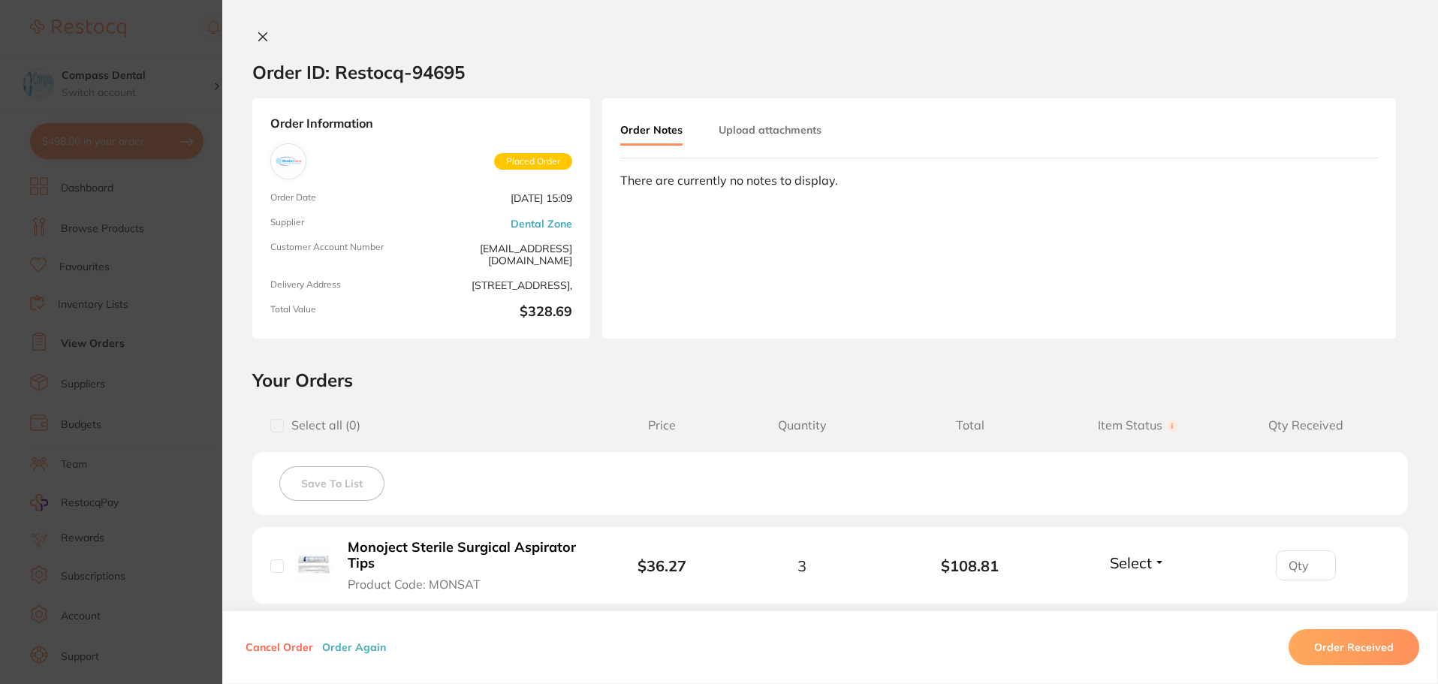
click at [264, 31] on button at bounding box center [262, 38] width 21 height 16
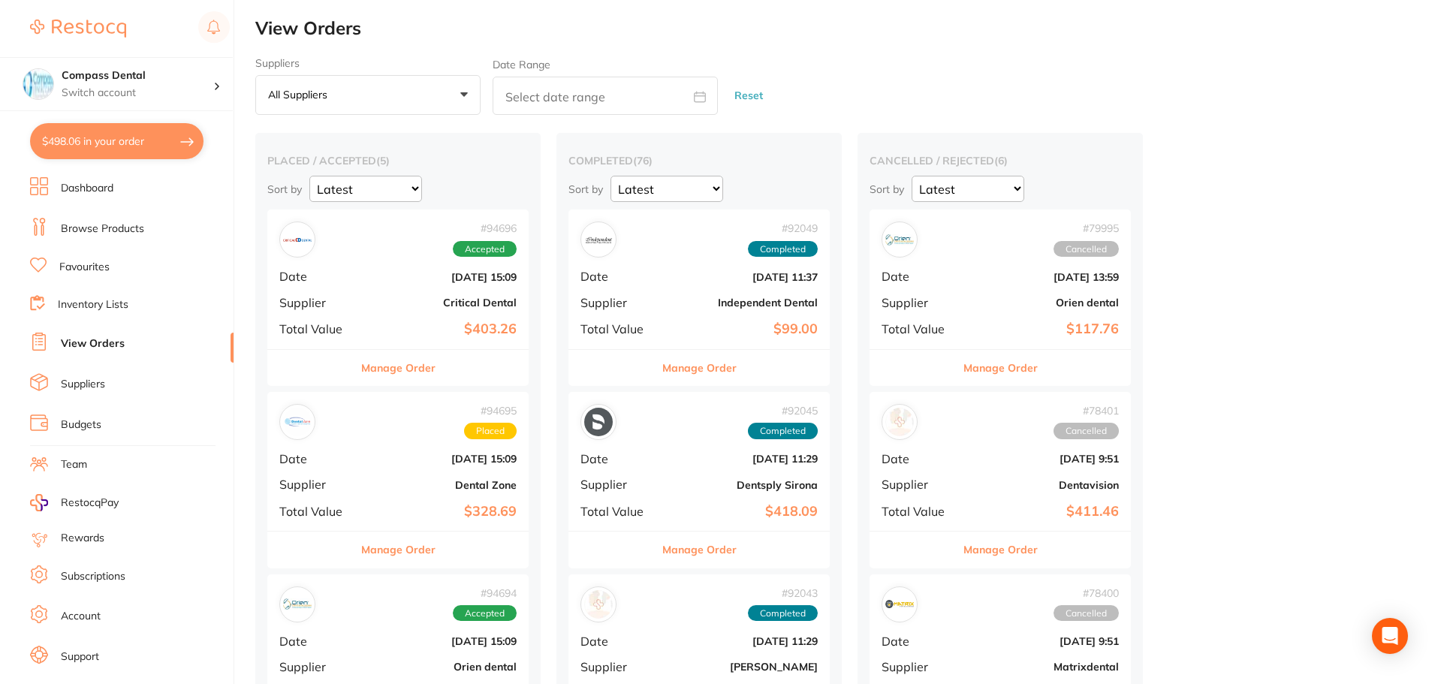
click at [377, 469] on div "# 94695 Placed Date [DATE] 15:09 Supplier Dental Zone Total Value $328.69" at bounding box center [397, 461] width 261 height 139
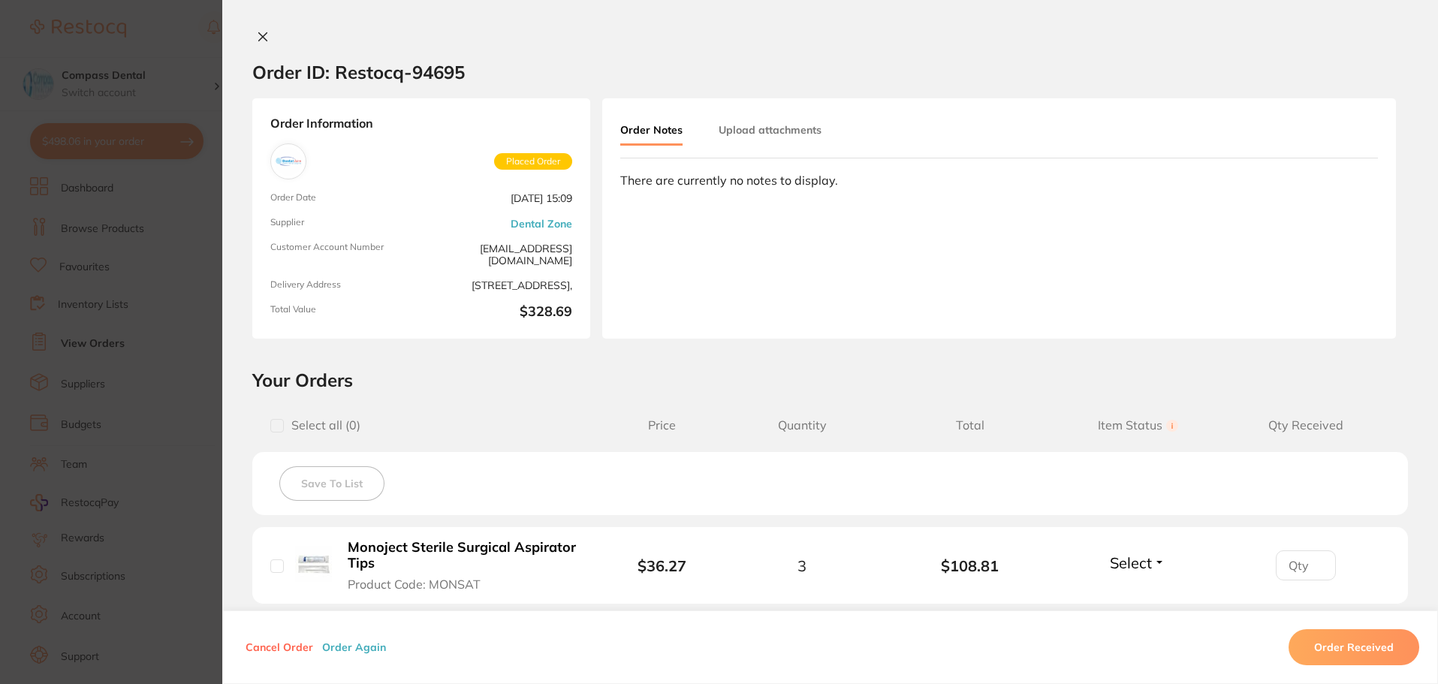
click at [260, 36] on icon at bounding box center [263, 37] width 8 height 8
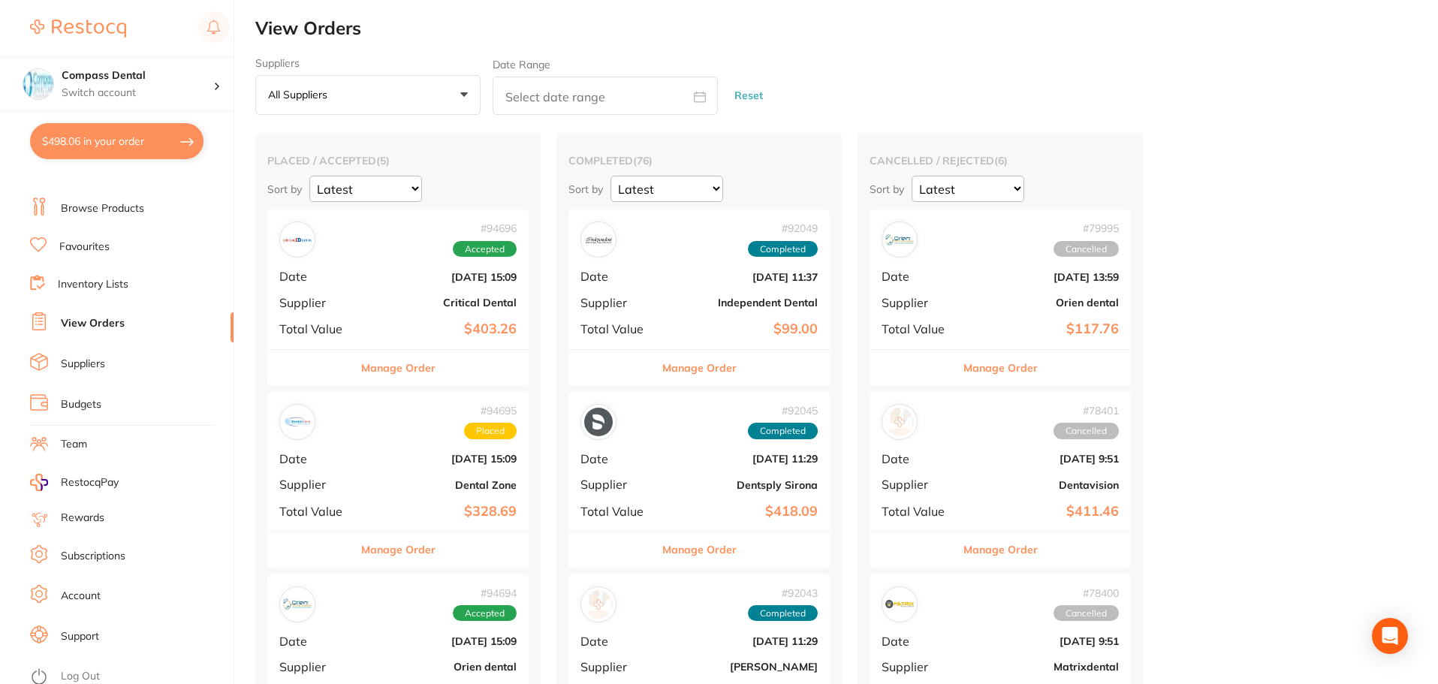
scroll to position [26, 0]
click at [112, 632] on li "Support" at bounding box center [131, 631] width 203 height 23
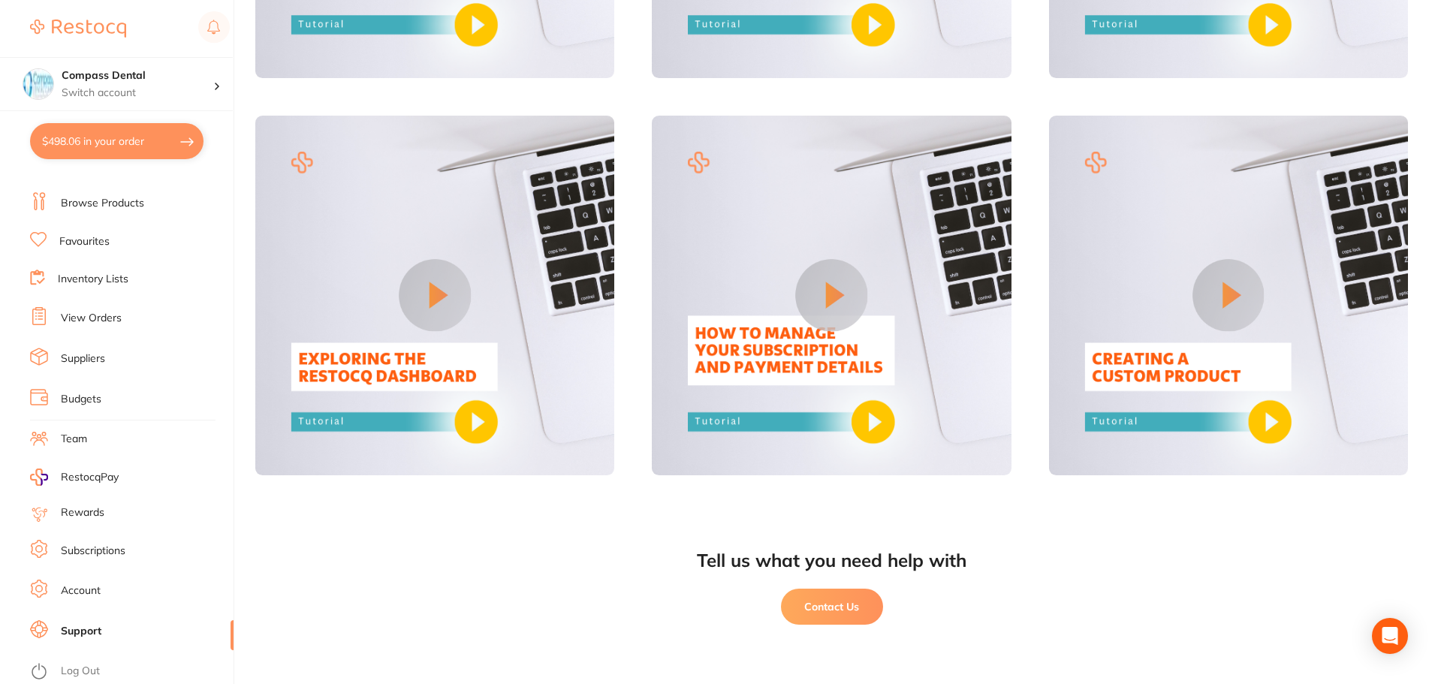
scroll to position [1230, 0]
click at [818, 615] on button "Contact Us" at bounding box center [832, 606] width 102 height 36
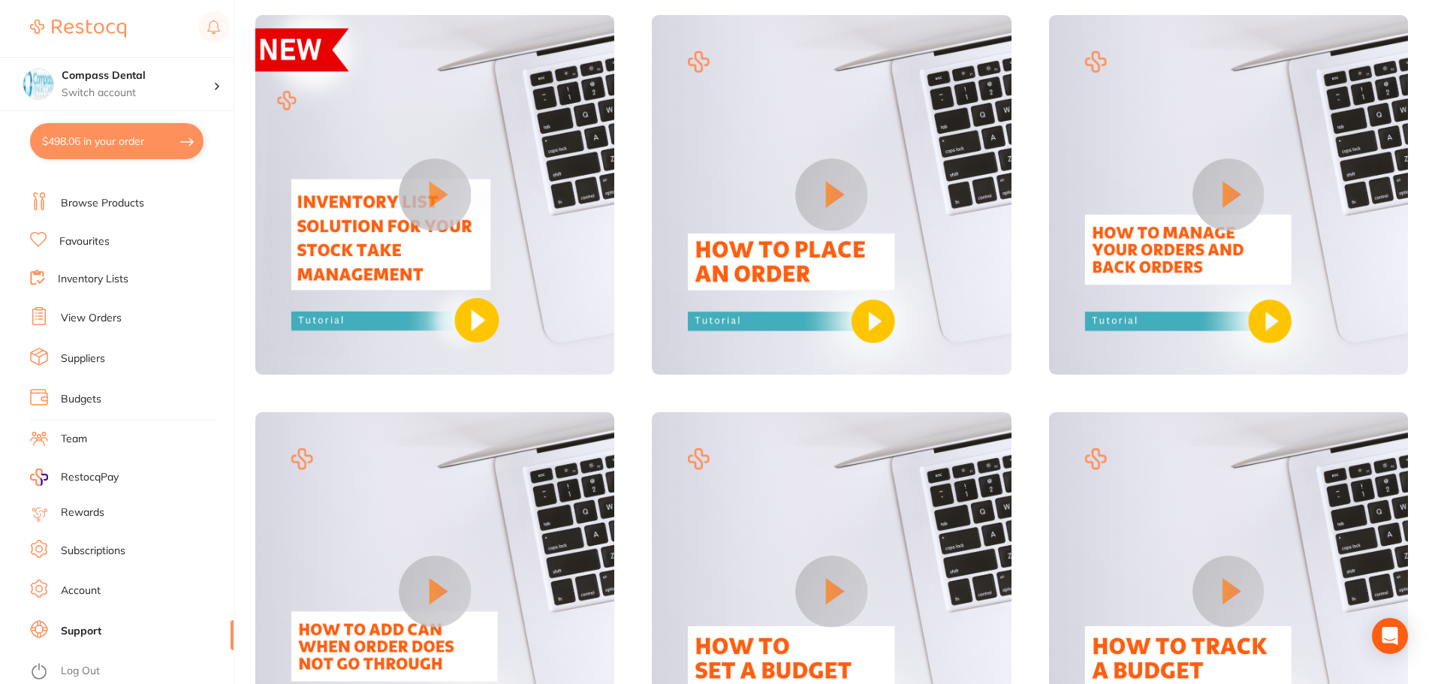
scroll to position [0, 0]
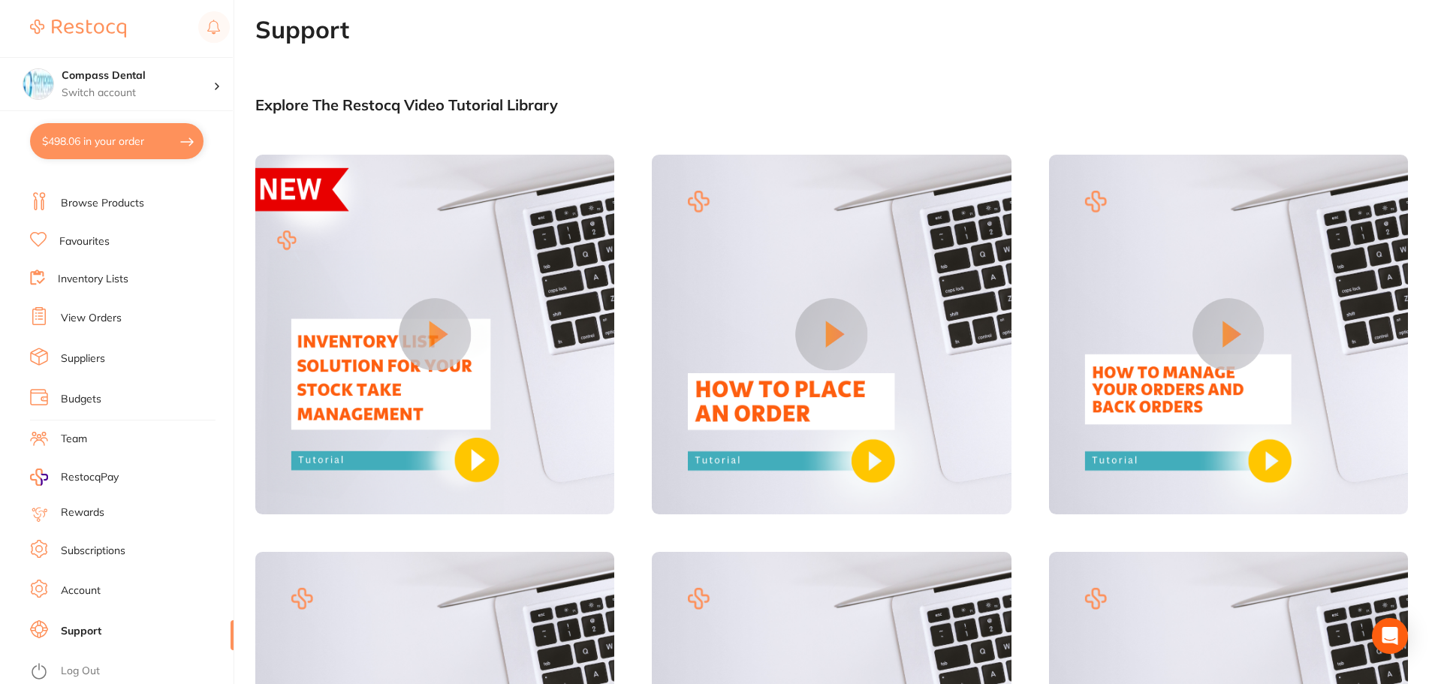
click at [104, 315] on link "View Orders" at bounding box center [91, 318] width 61 height 15
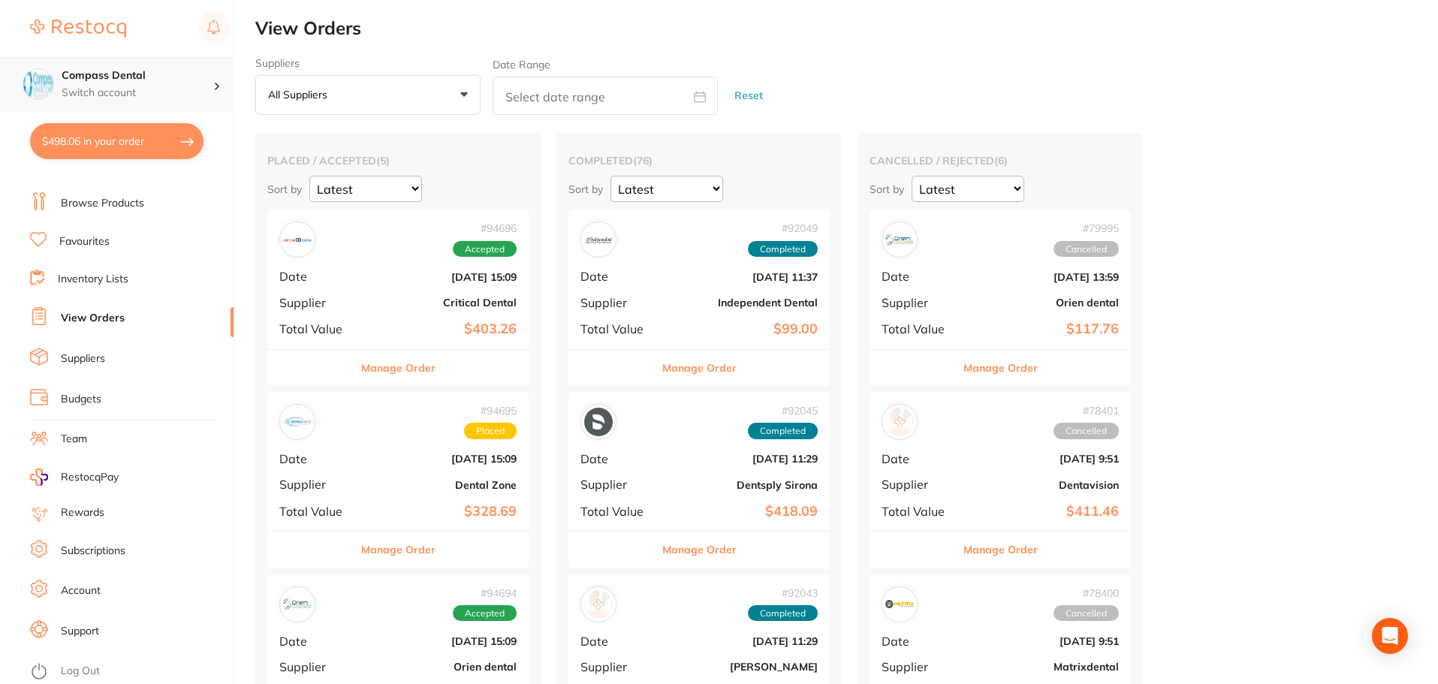
click at [197, 80] on h4 "Compass Dental" at bounding box center [138, 75] width 152 height 15
click at [198, 80] on h4 "Compass Dental" at bounding box center [138, 75] width 152 height 15
click at [393, 440] on div "# 94695 Placed Date [DATE] 15:09 Supplier Dental Zone Total Value $328.69" at bounding box center [397, 461] width 261 height 139
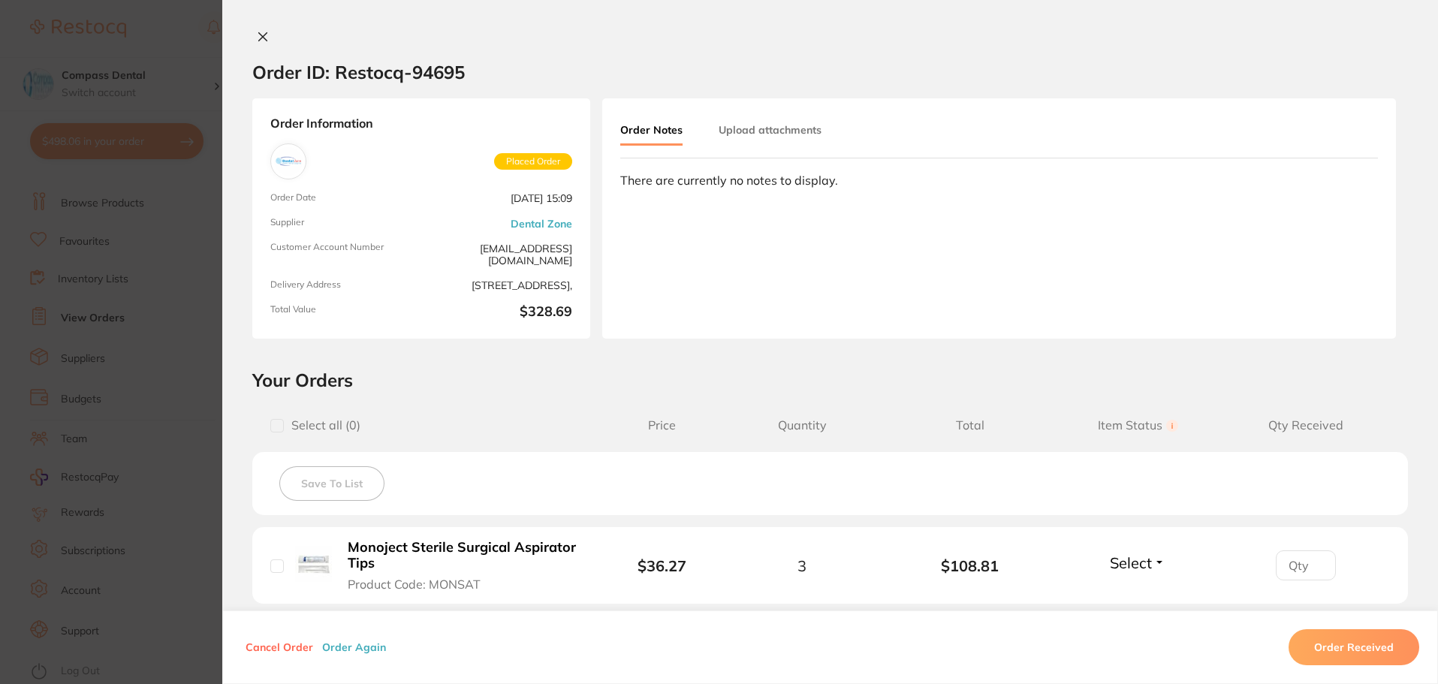
click at [257, 39] on icon at bounding box center [263, 37] width 12 height 12
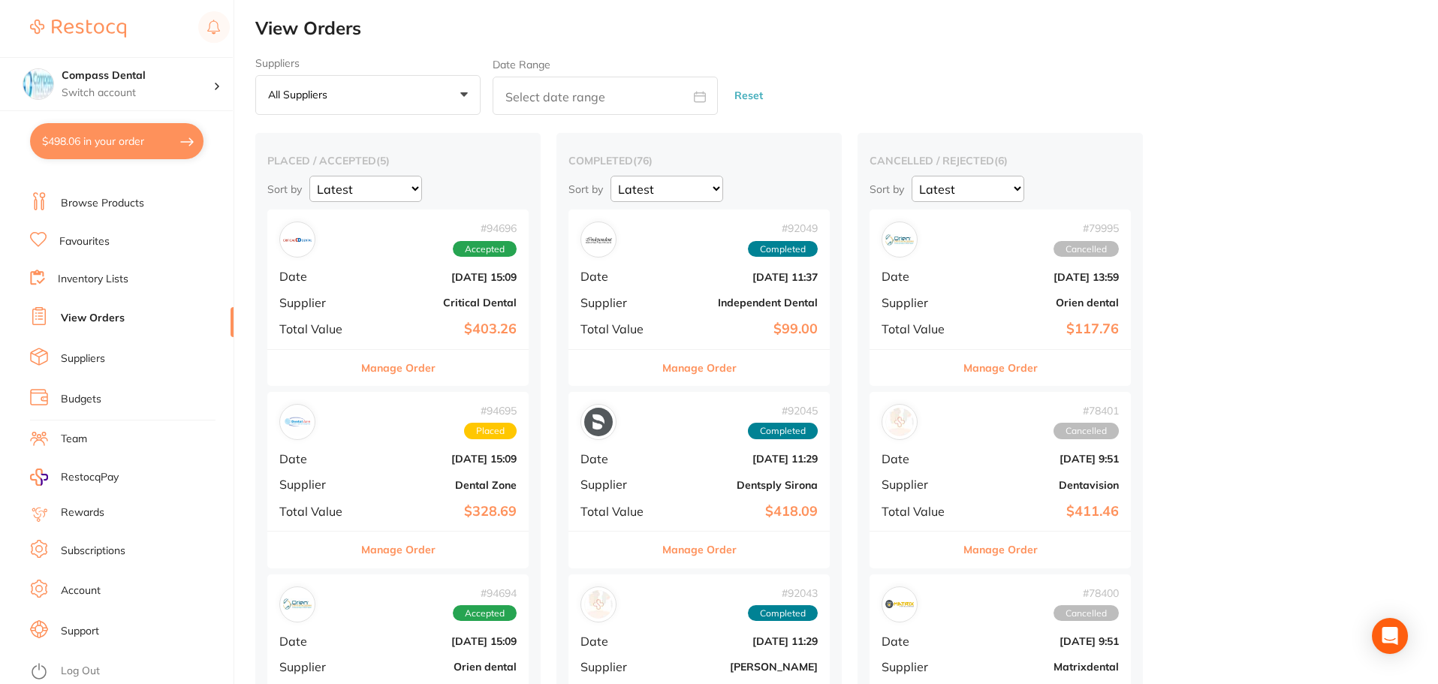
click at [140, 142] on button "$498.06 in your order" at bounding box center [116, 141] width 173 height 36
checkbox input "true"
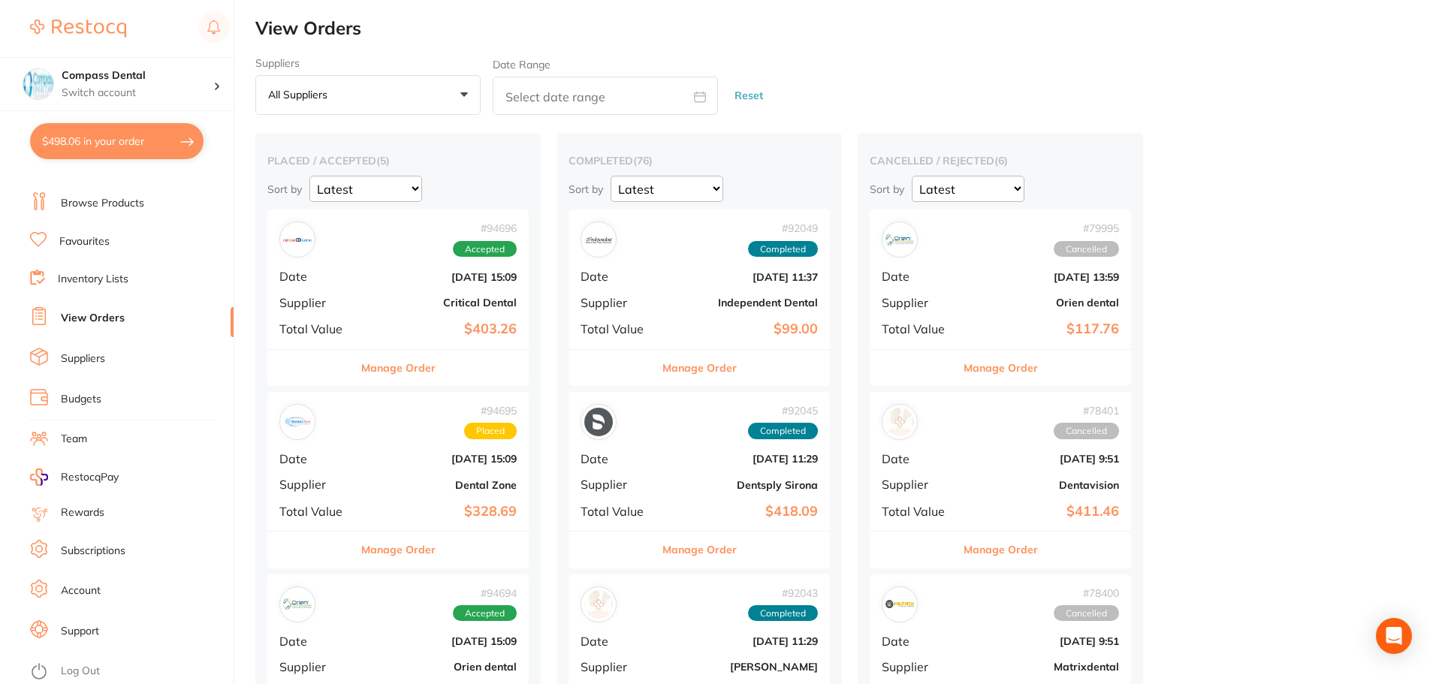
checkbox input "true"
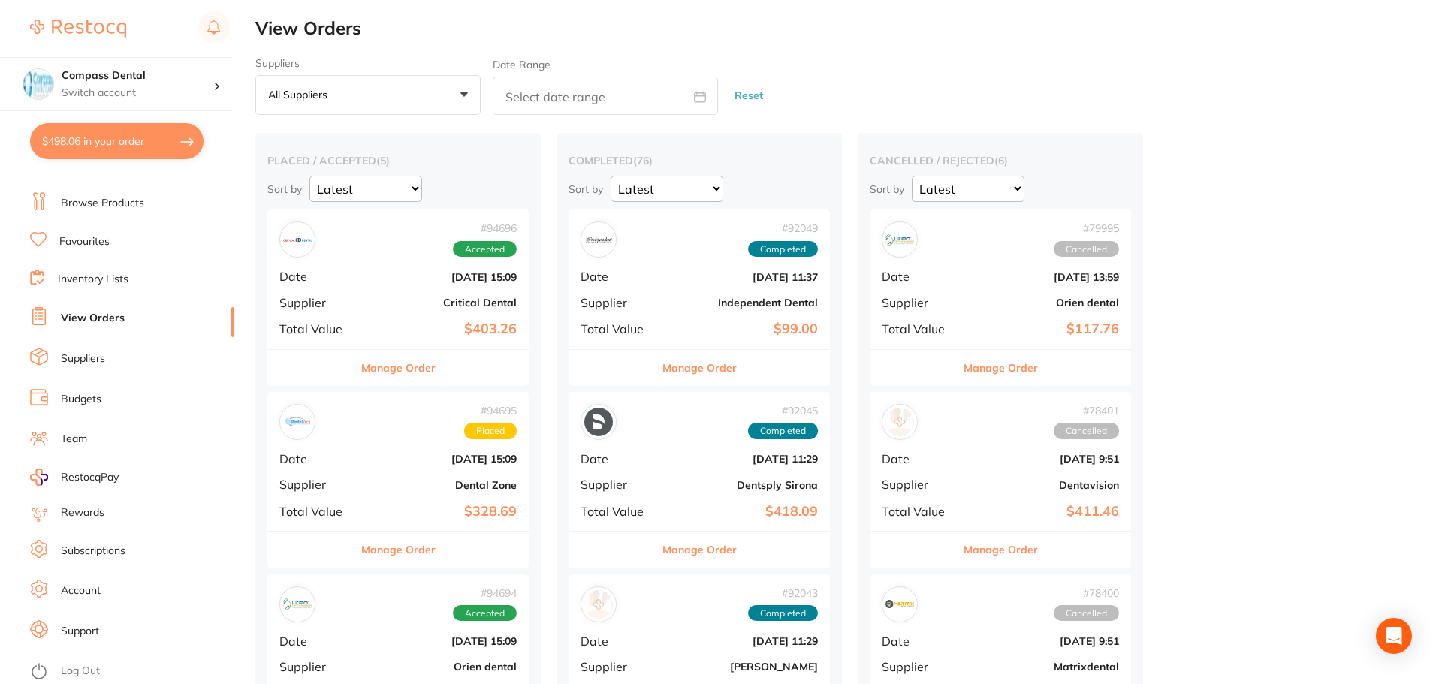
checkbox input "true"
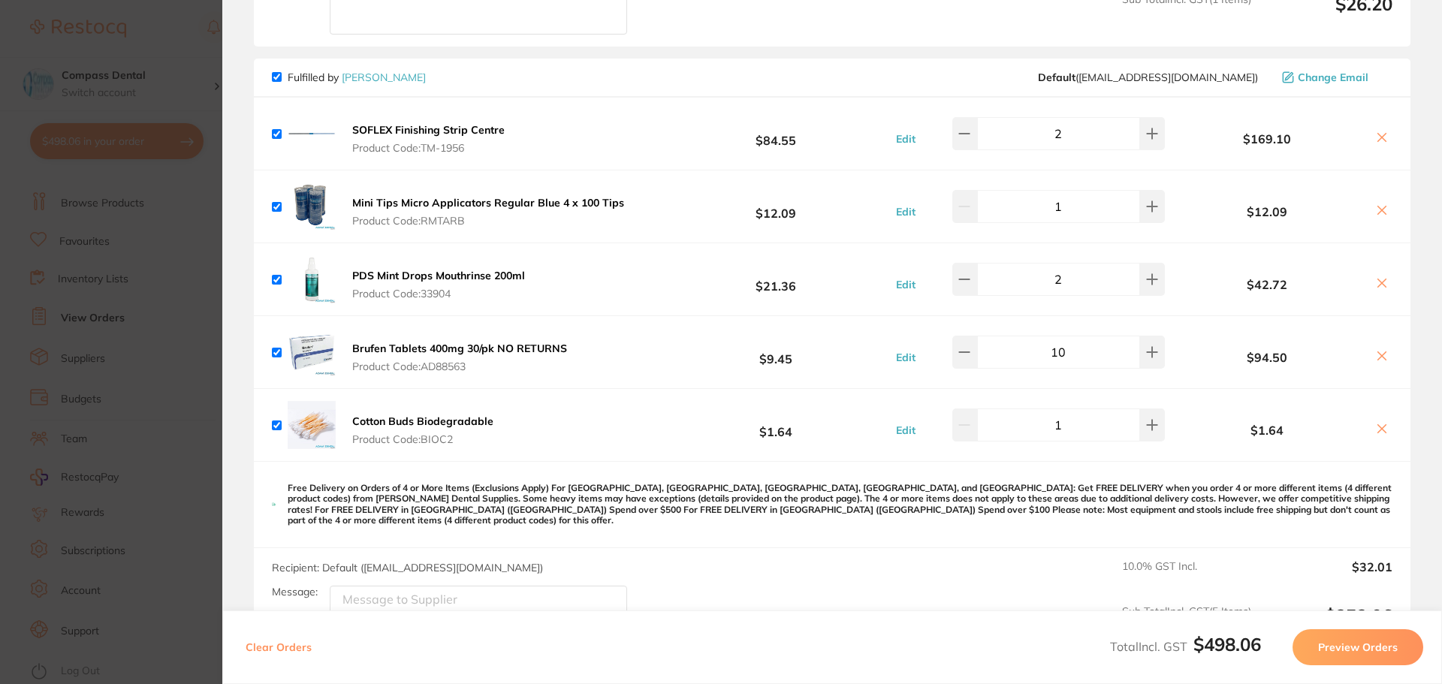
scroll to position [375, 0]
click at [1339, 646] on button "Preview Orders" at bounding box center [1357, 647] width 131 height 36
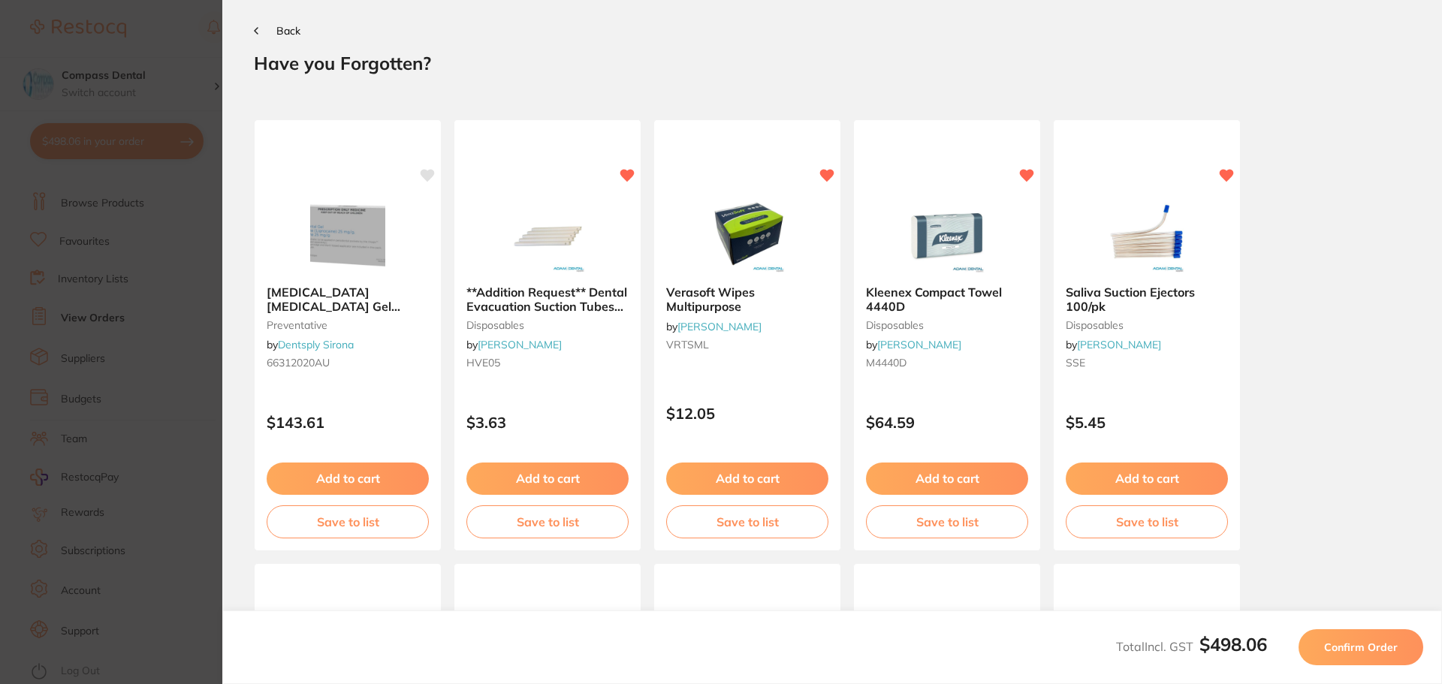
scroll to position [0, 0]
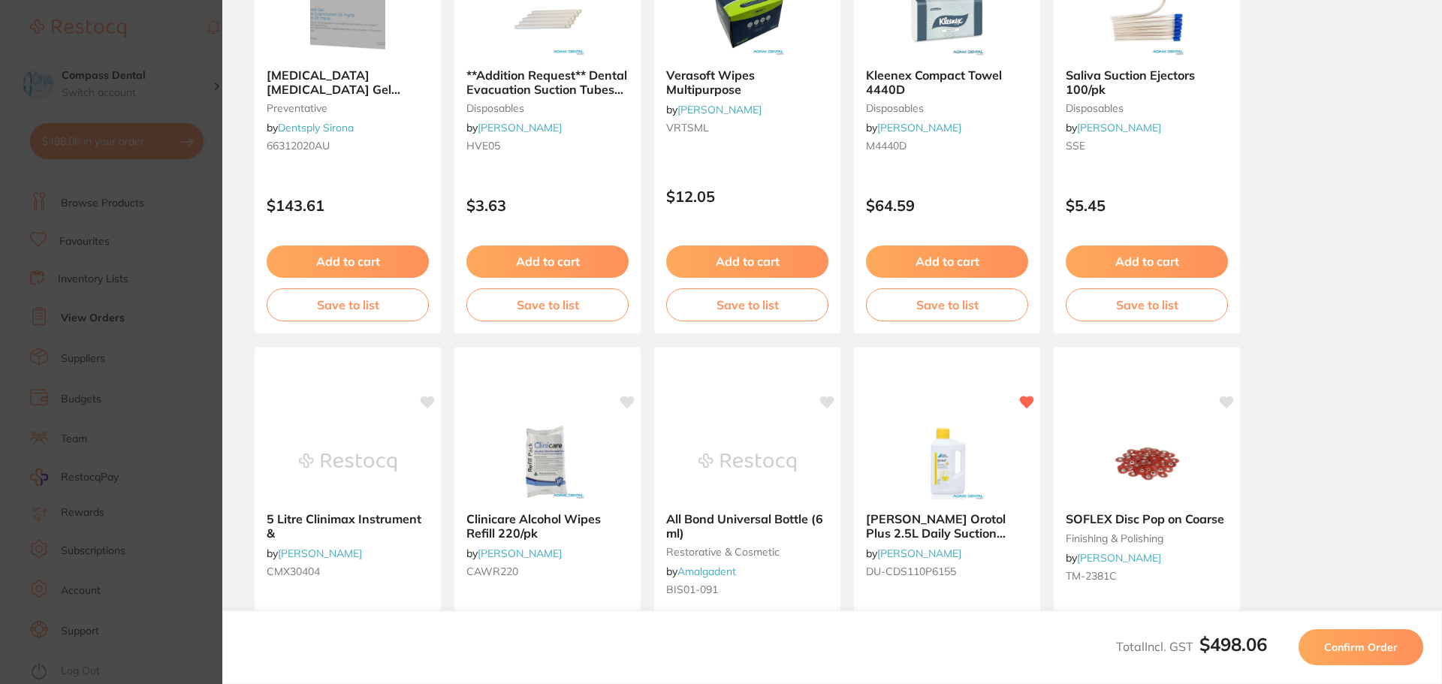
click at [1386, 646] on span "Confirm Order" at bounding box center [1361, 647] width 74 height 14
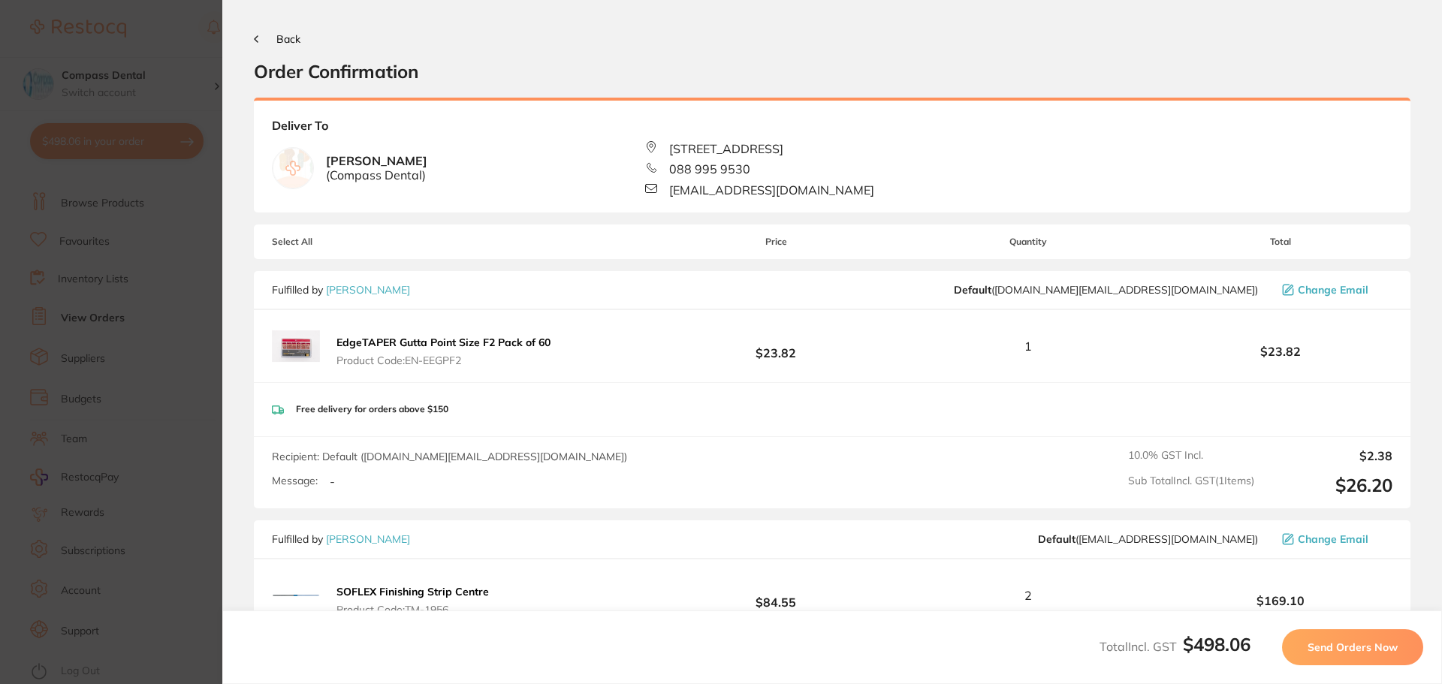
click at [103, 325] on section "Update RRP Set your pre negotiated price for this item. Item Agreed RRP (excl. …" at bounding box center [721, 342] width 1442 height 684
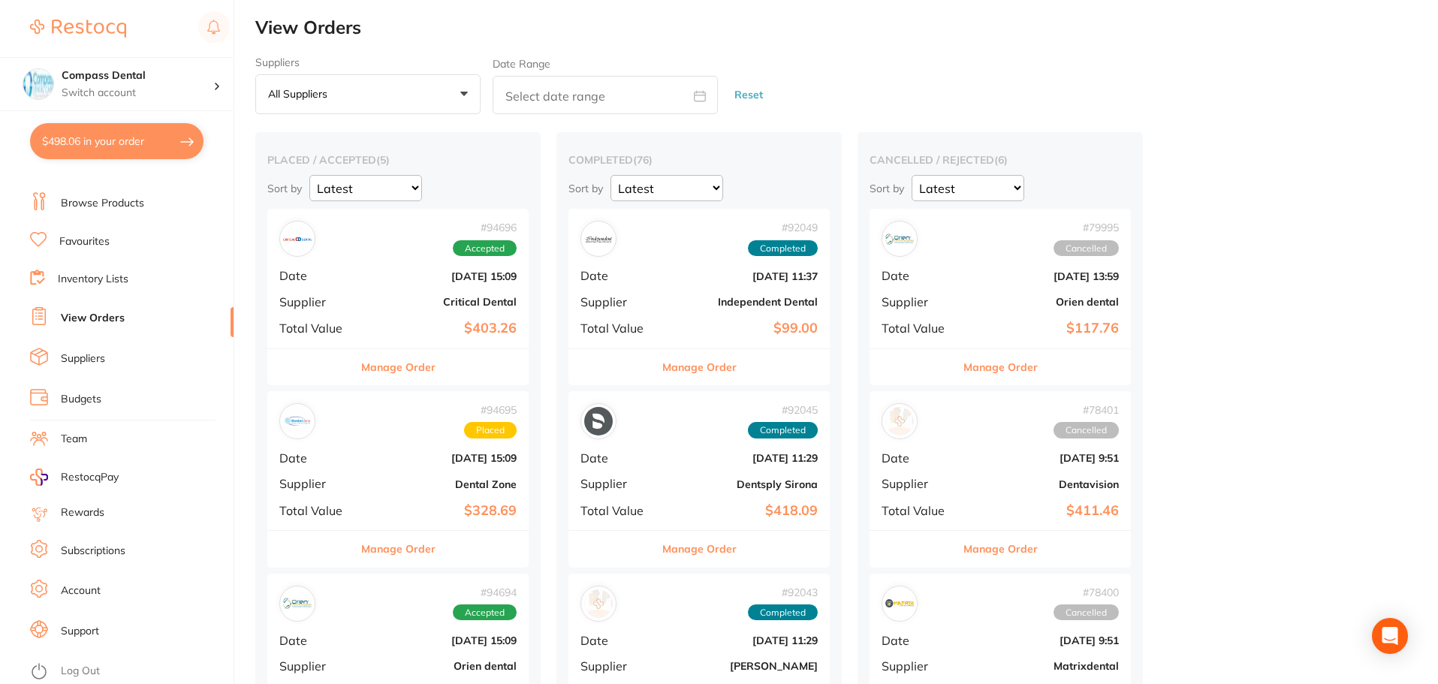
scroll to position [301, 0]
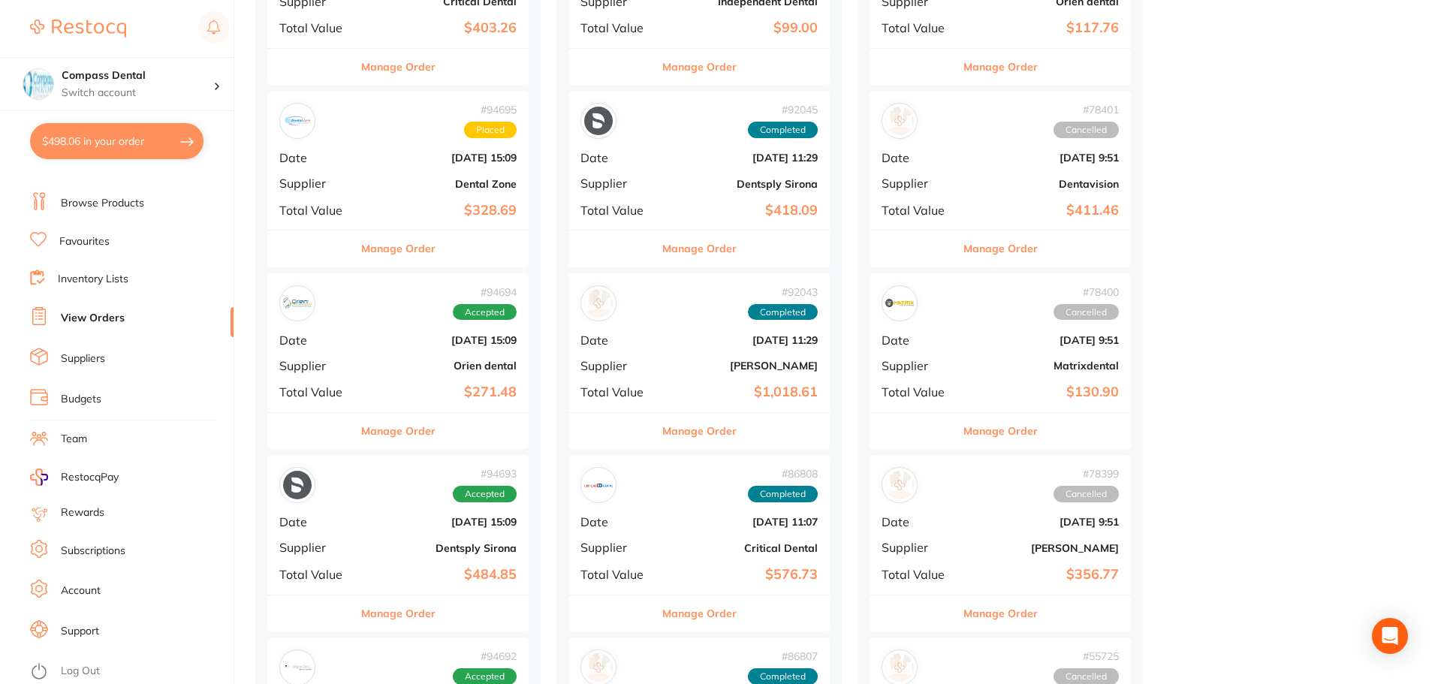
click at [431, 252] on button "Manage Order" at bounding box center [398, 248] width 74 height 36
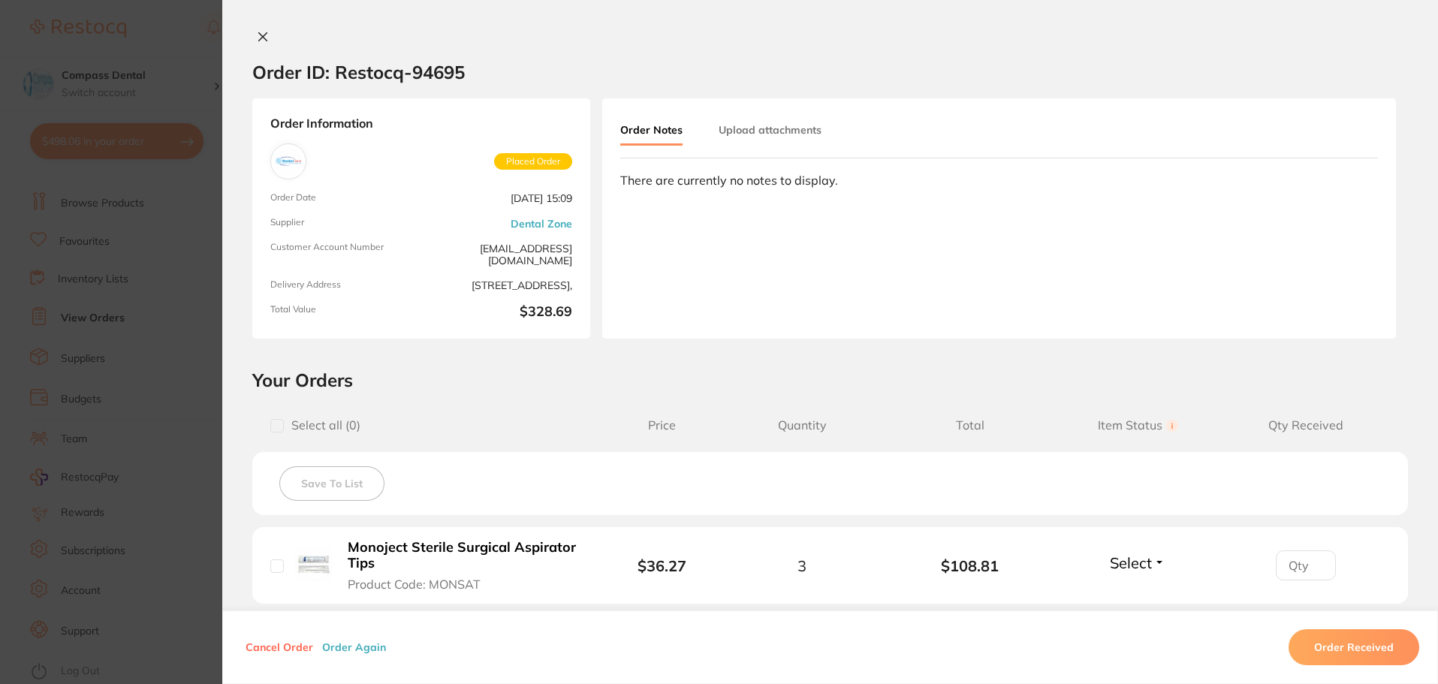
click at [259, 35] on icon at bounding box center [263, 37] width 12 height 12
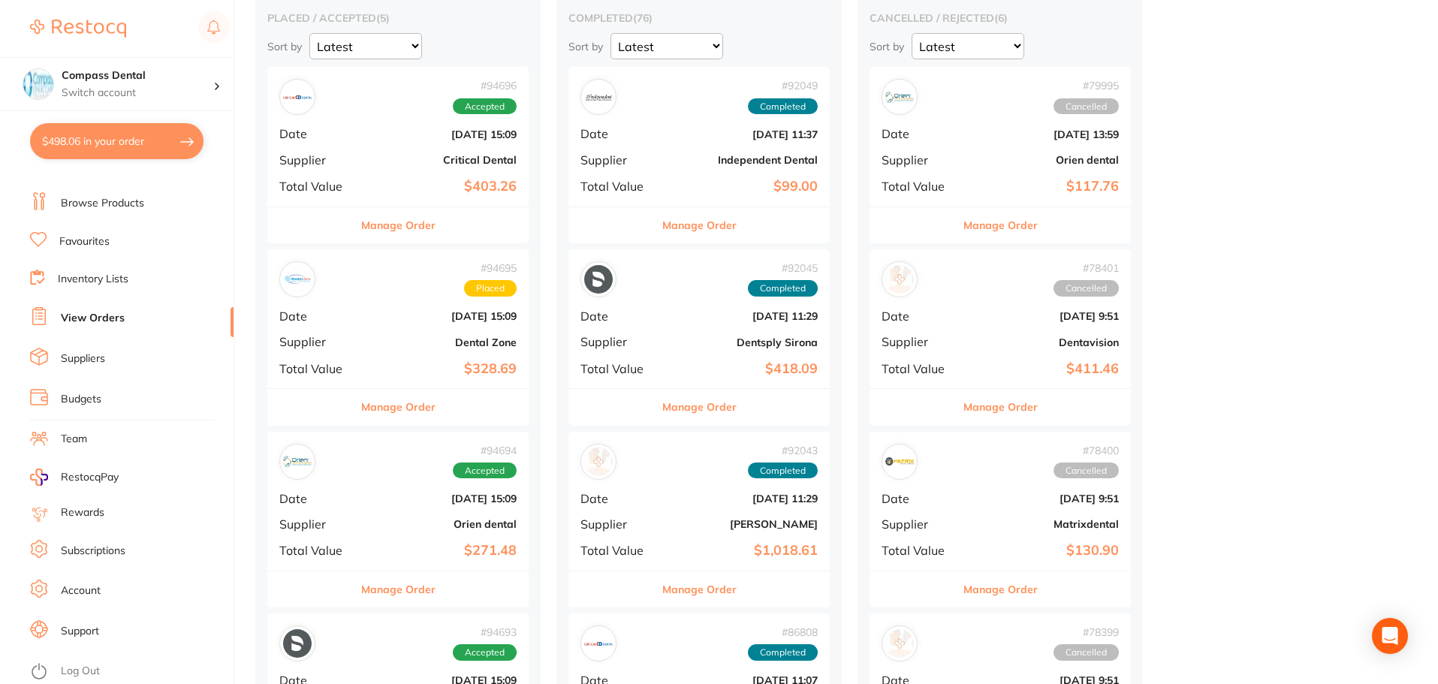
scroll to position [76, 0]
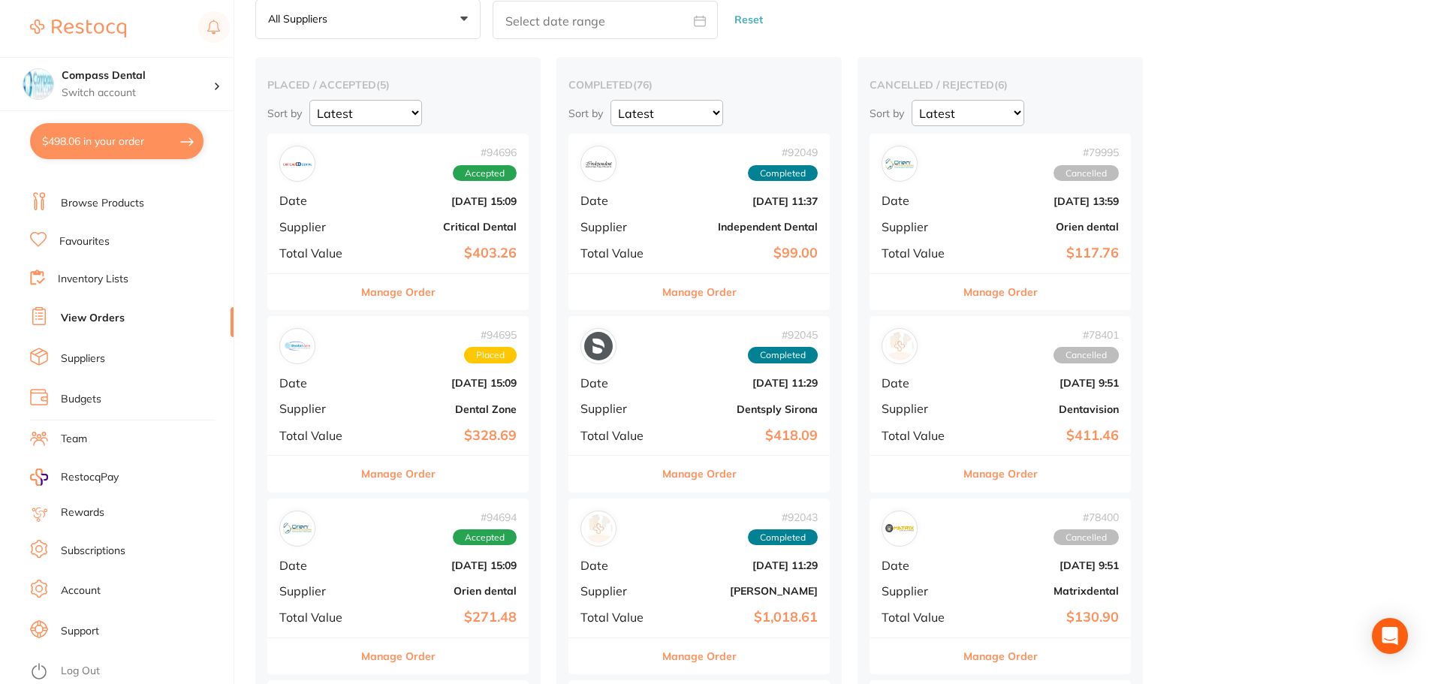
click at [93, 144] on button "$498.06 in your order" at bounding box center [116, 141] width 173 height 36
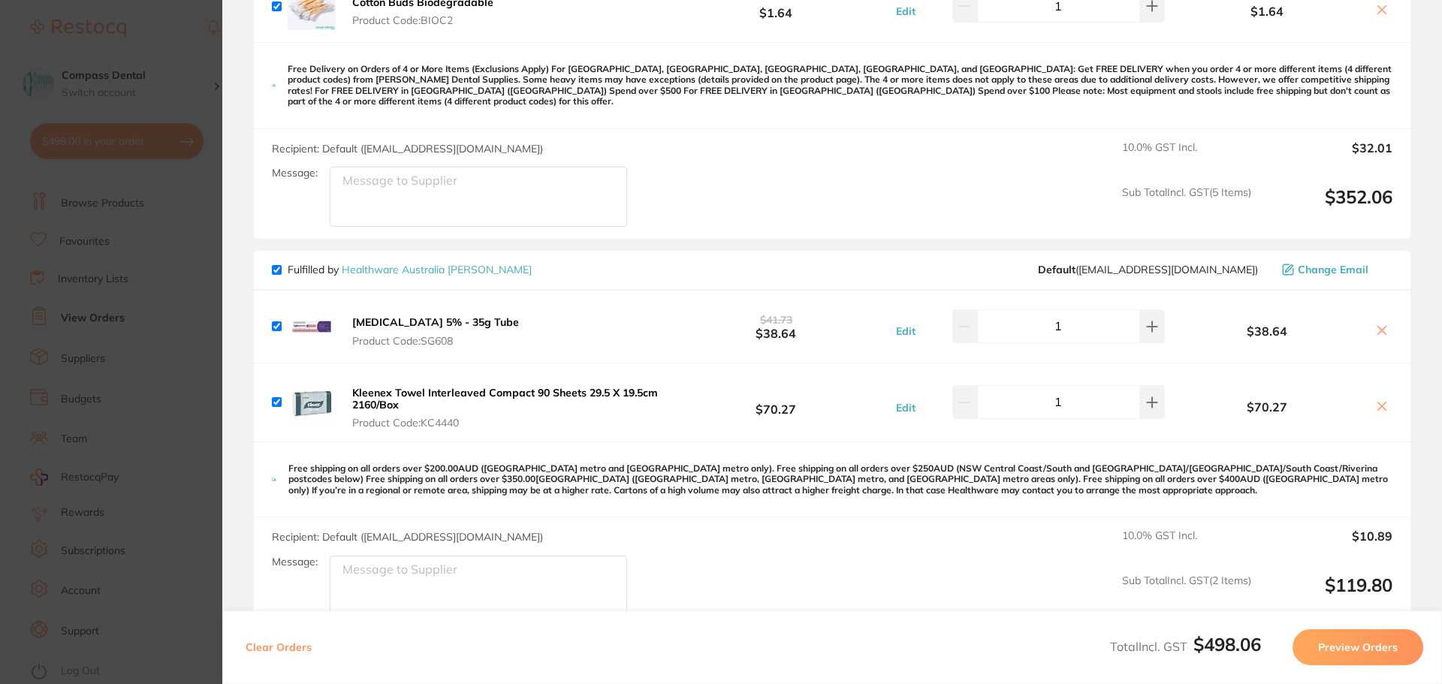
scroll to position [901, 0]
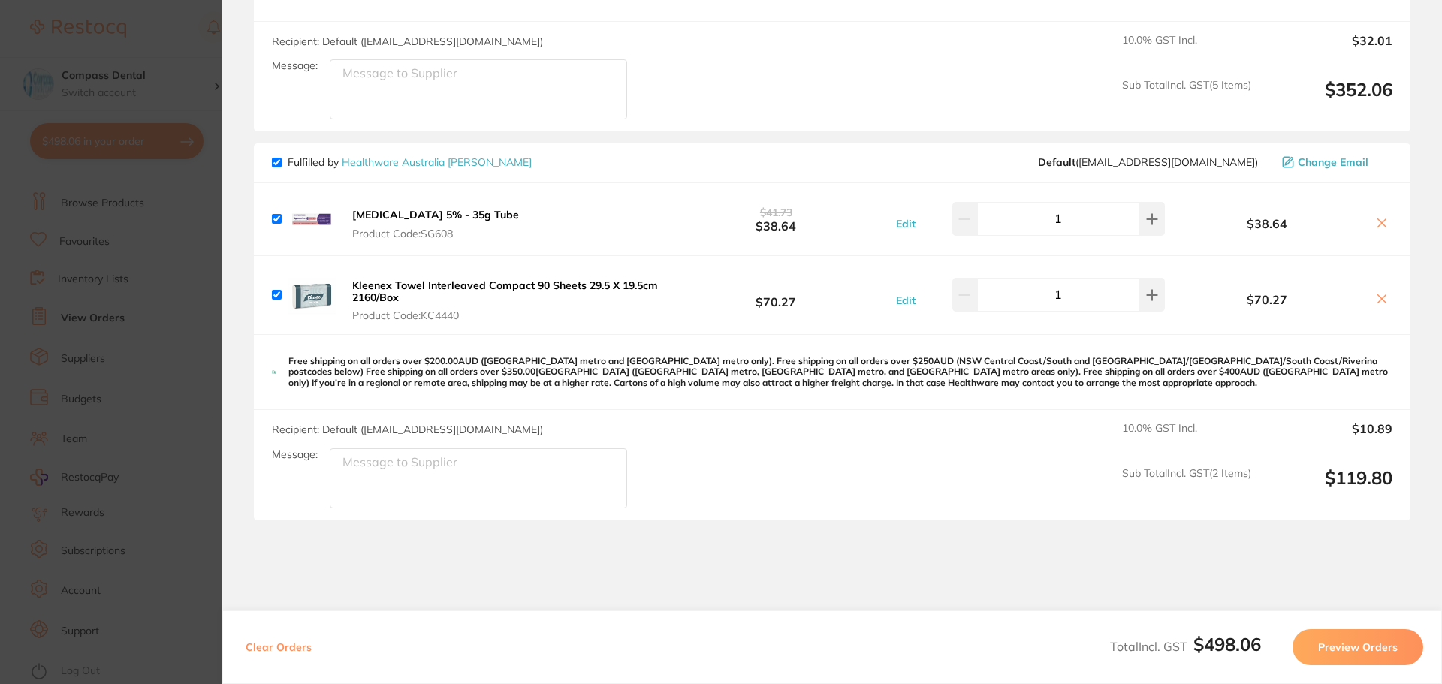
click at [273, 158] on input "checkbox" at bounding box center [277, 163] width 10 height 10
checkbox input "false"
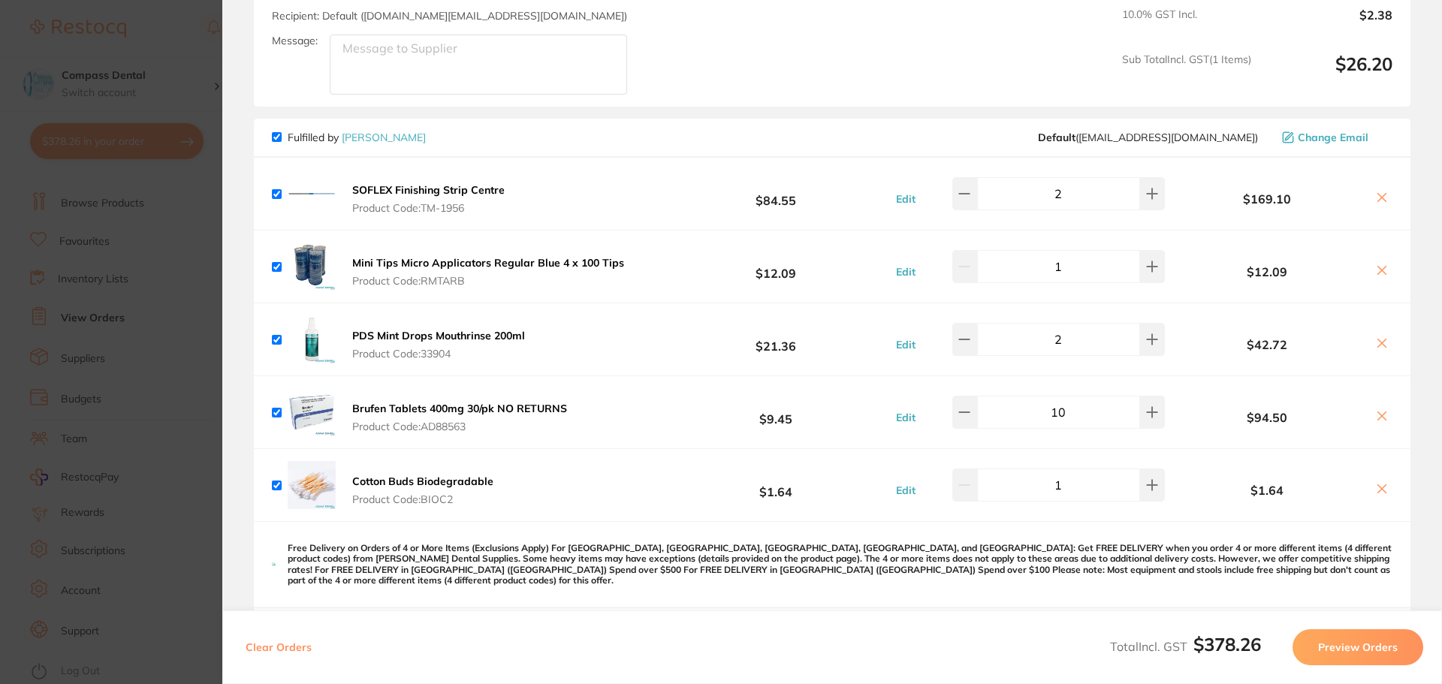
scroll to position [137, 0]
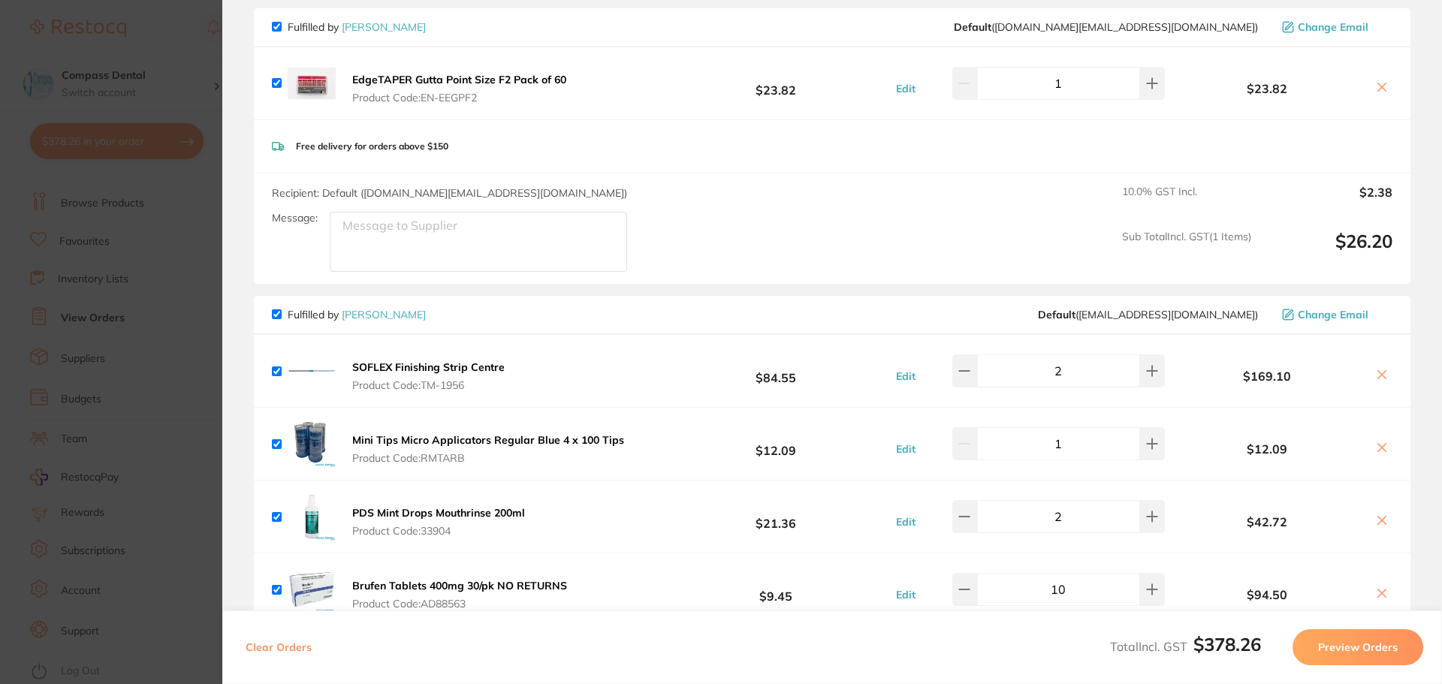
click at [274, 316] on input "checkbox" at bounding box center [277, 314] width 10 height 10
checkbox input "false"
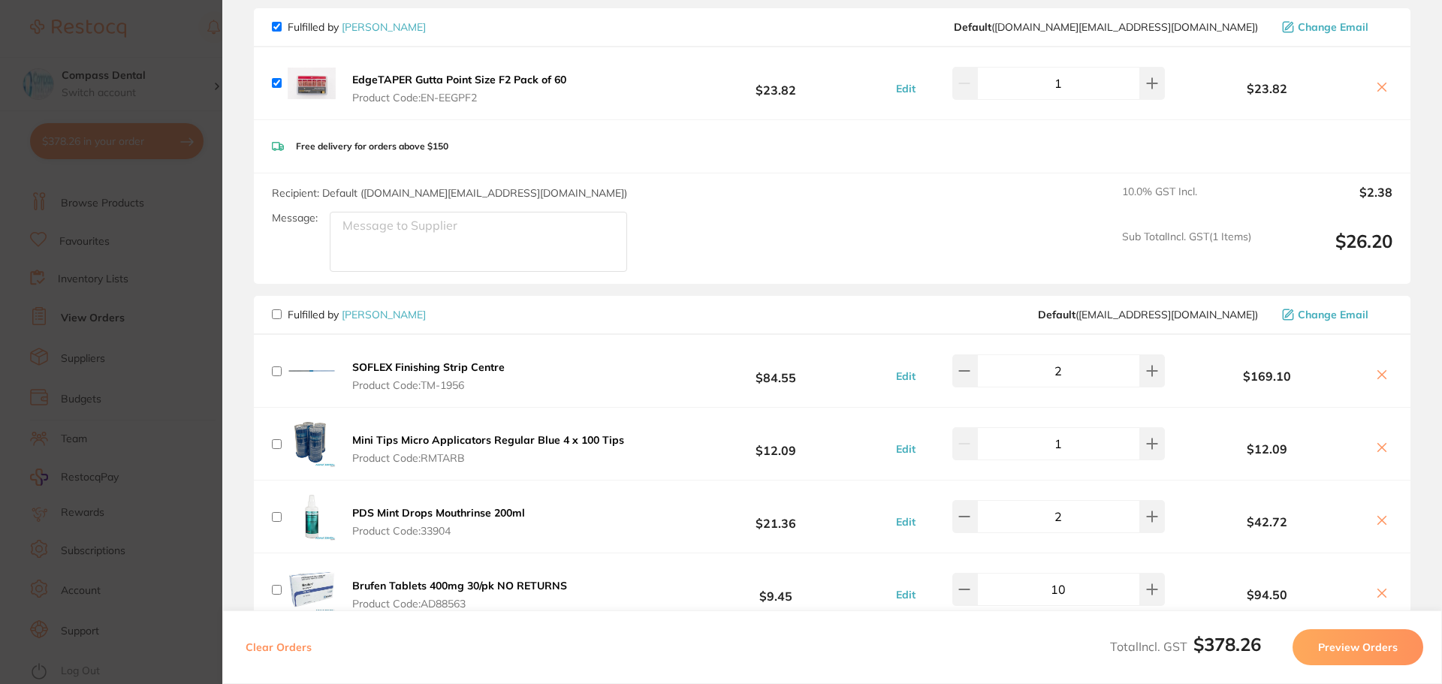
checkbox input "false"
click at [1335, 643] on button "Preview Orders" at bounding box center [1357, 647] width 131 height 36
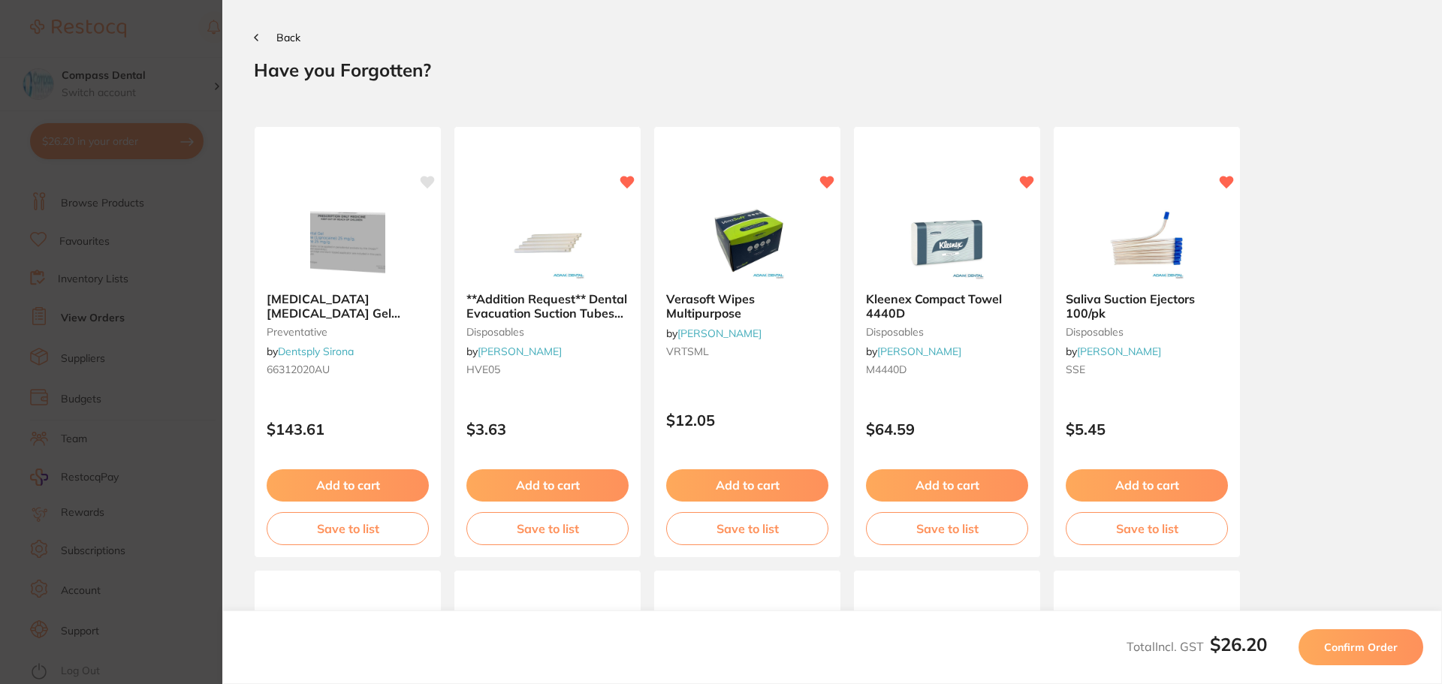
scroll to position [0, 0]
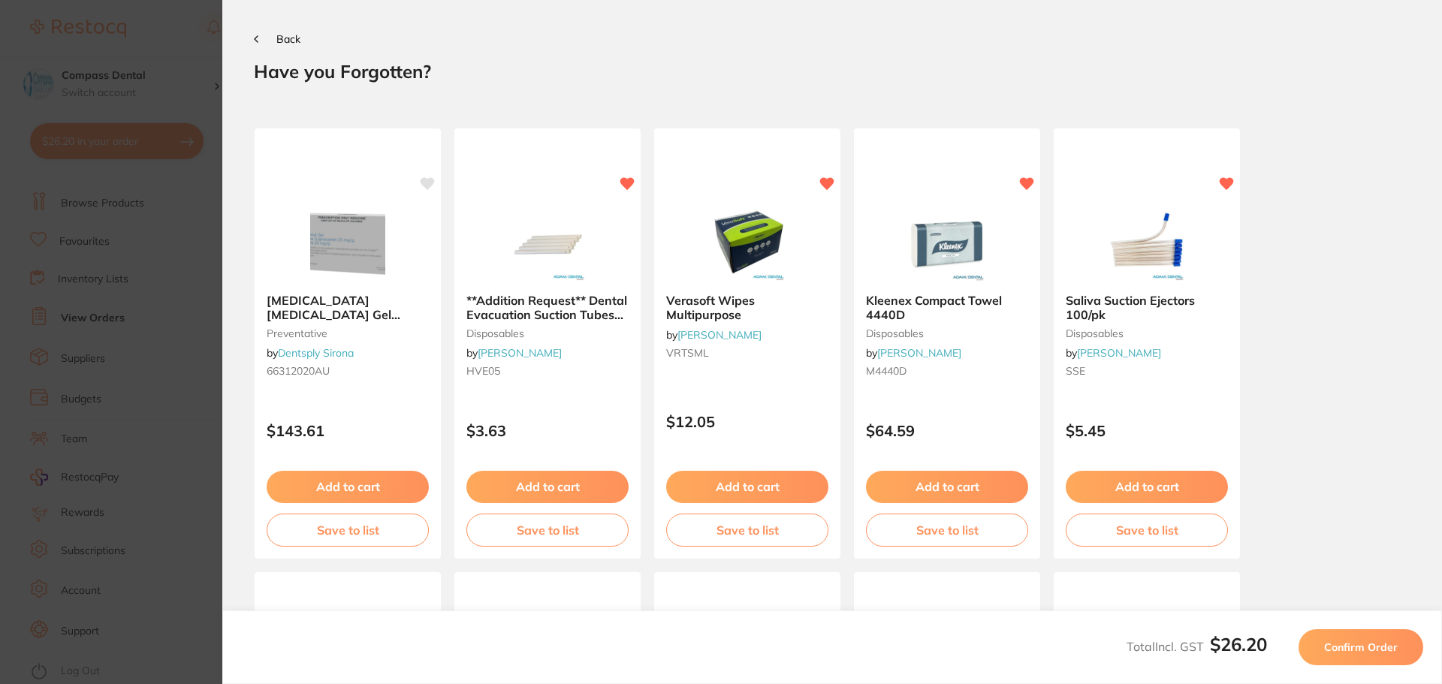
click at [1371, 652] on span "Confirm Order" at bounding box center [1361, 647] width 74 height 14
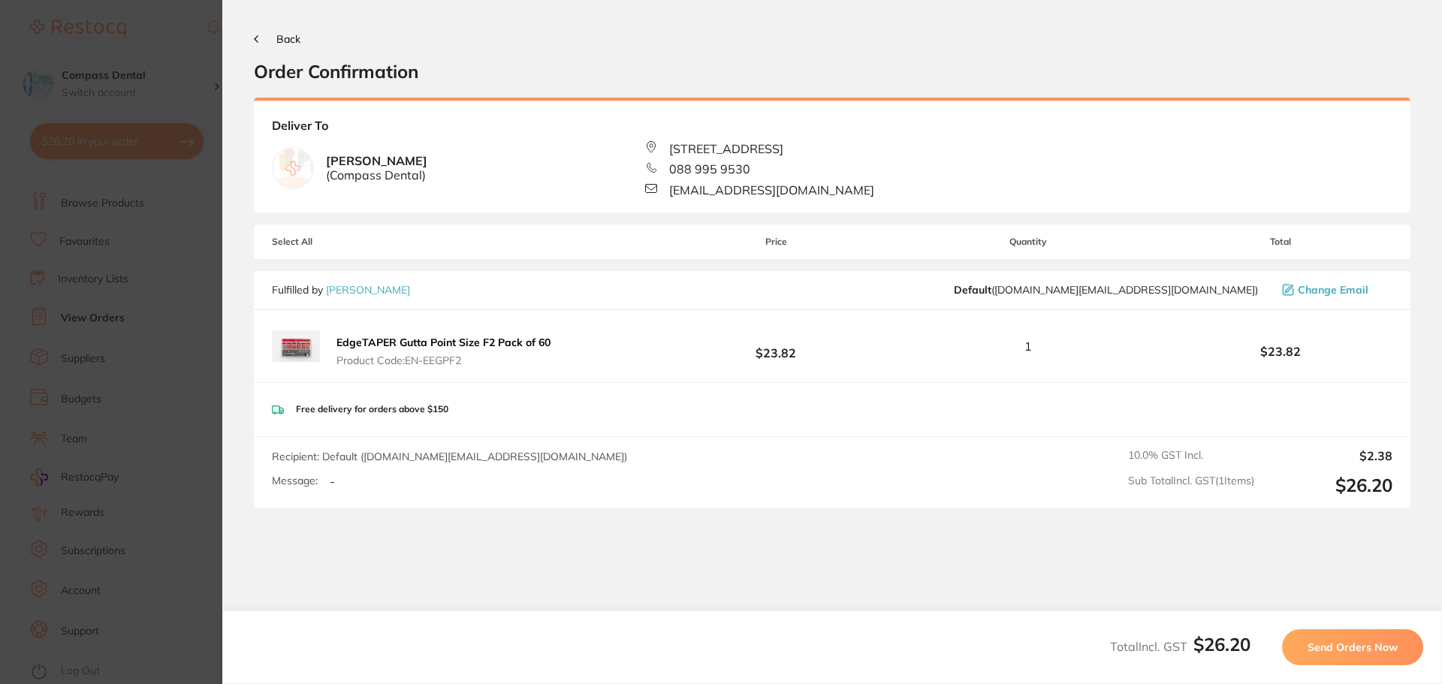
click at [1332, 650] on span "Send Orders Now" at bounding box center [1352, 647] width 90 height 14
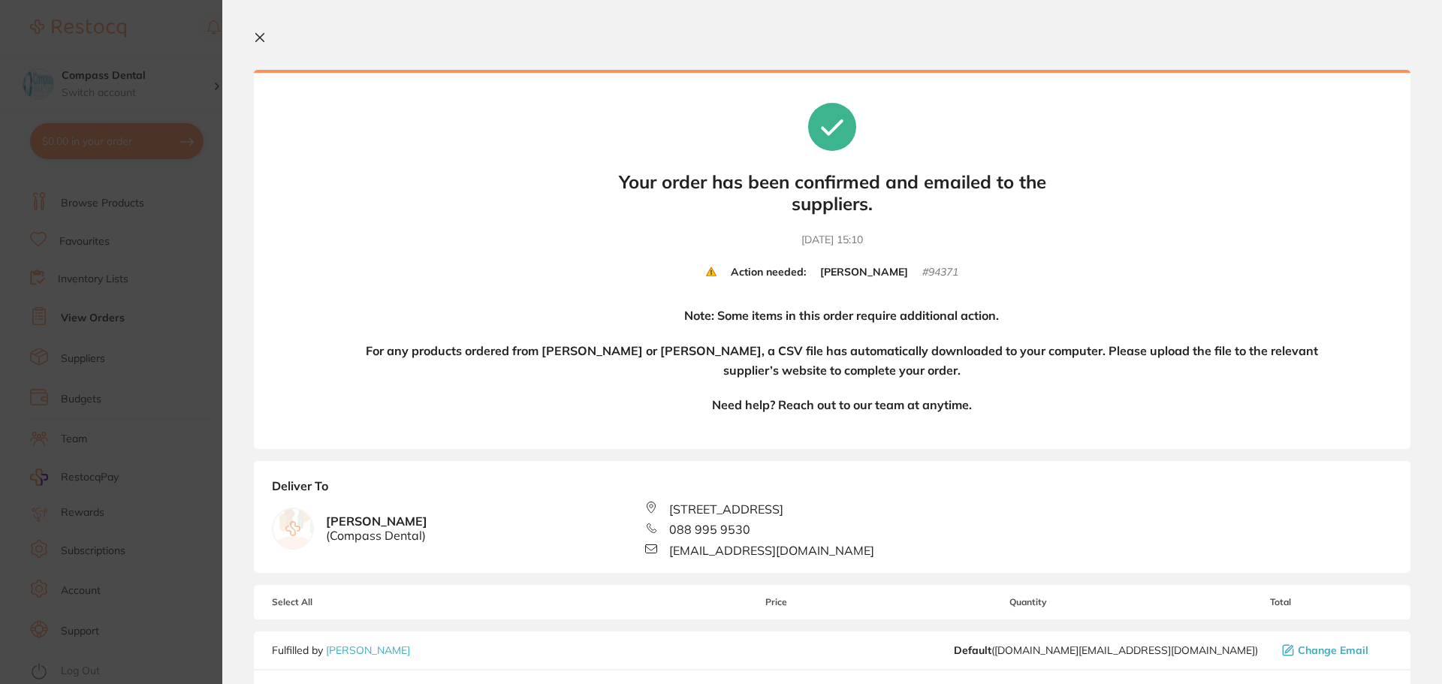
click at [264, 35] on icon at bounding box center [260, 38] width 12 height 12
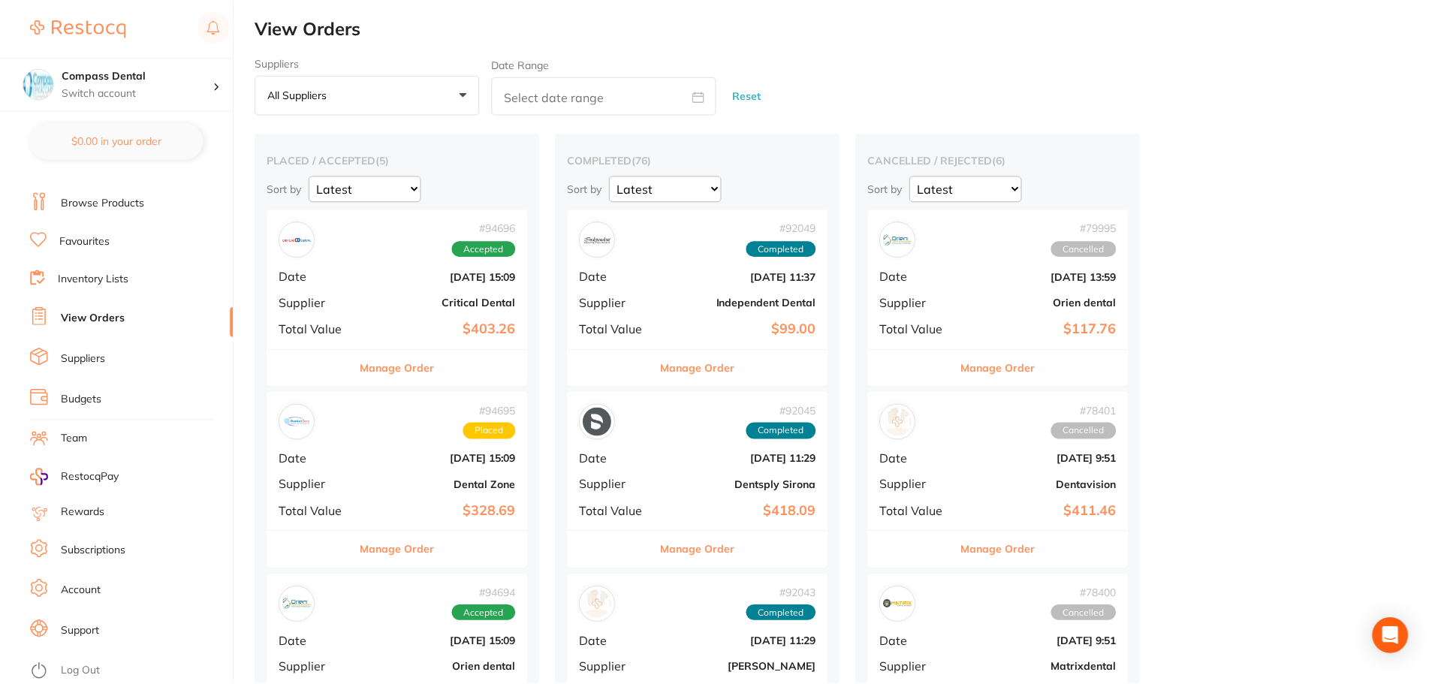
scroll to position [76, 0]
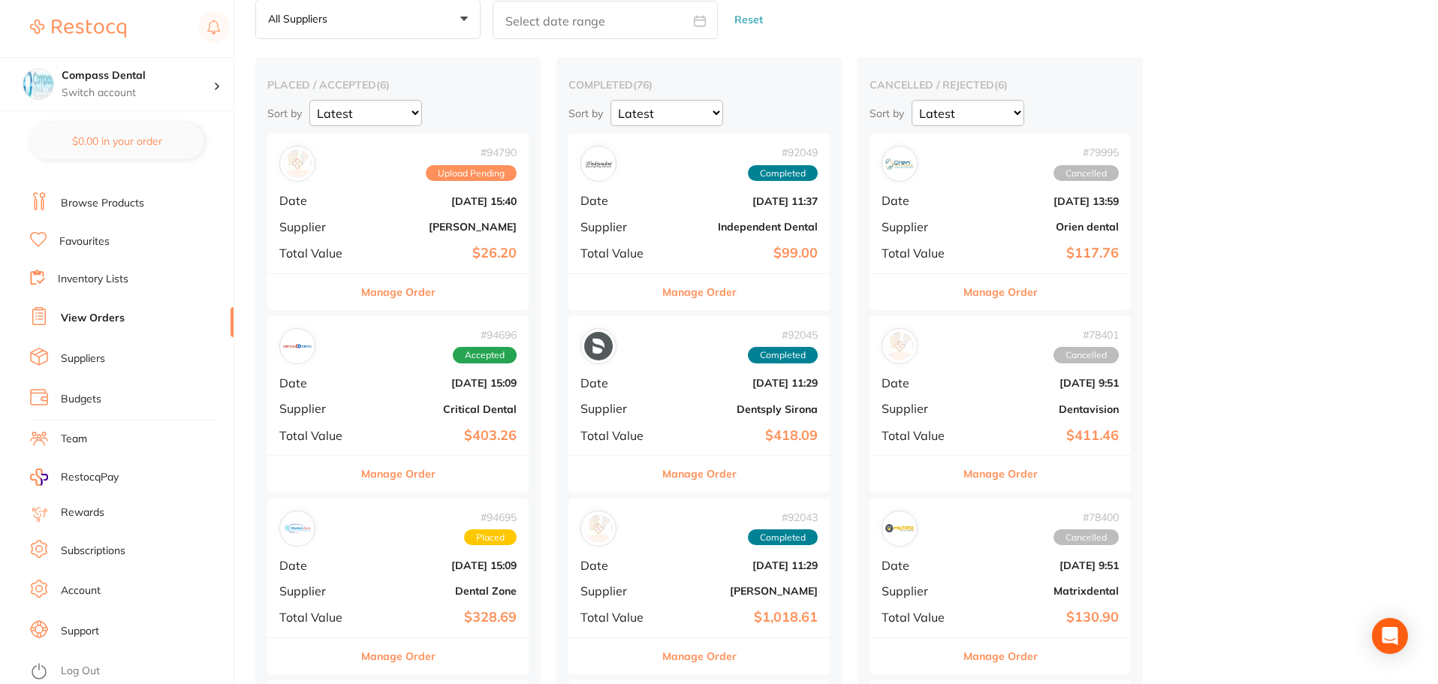
checkbox input "false"
click at [93, 316] on link "View Orders" at bounding box center [93, 318] width 64 height 15
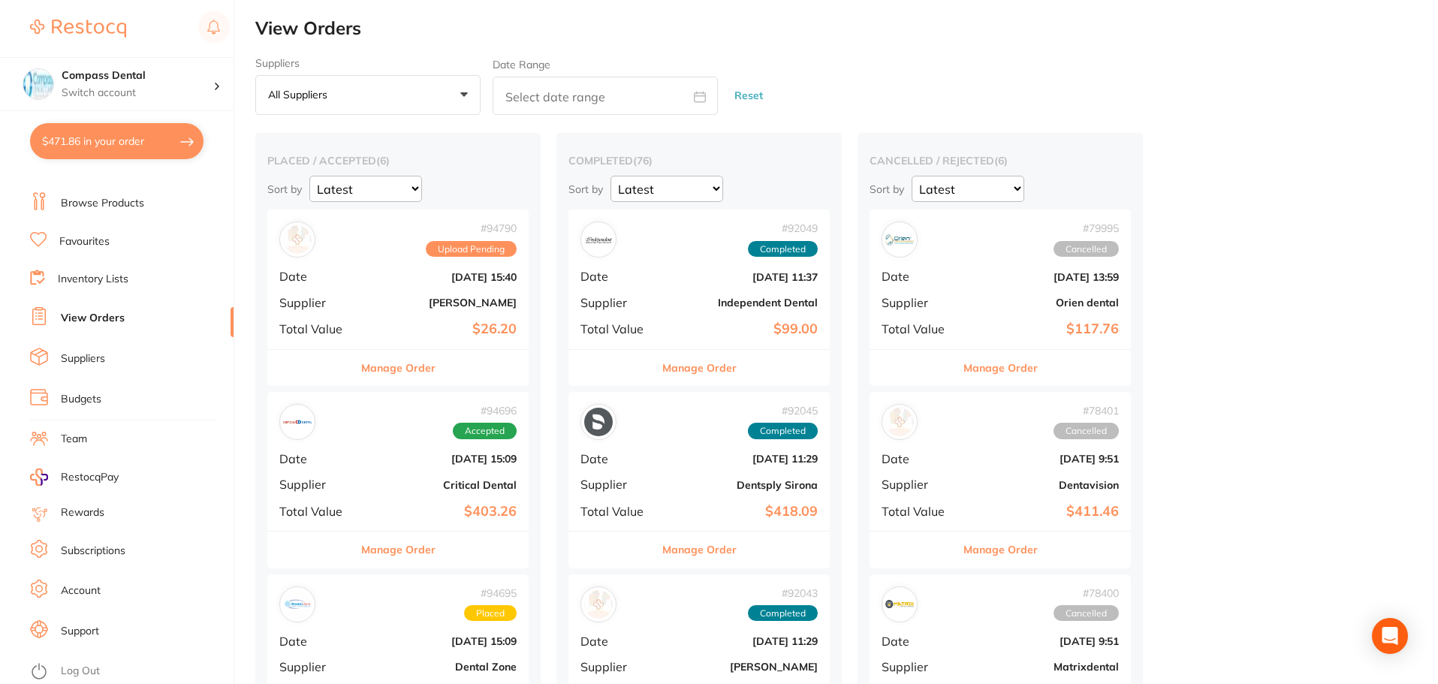
click at [405, 365] on button "Manage Order" at bounding box center [398, 368] width 74 height 36
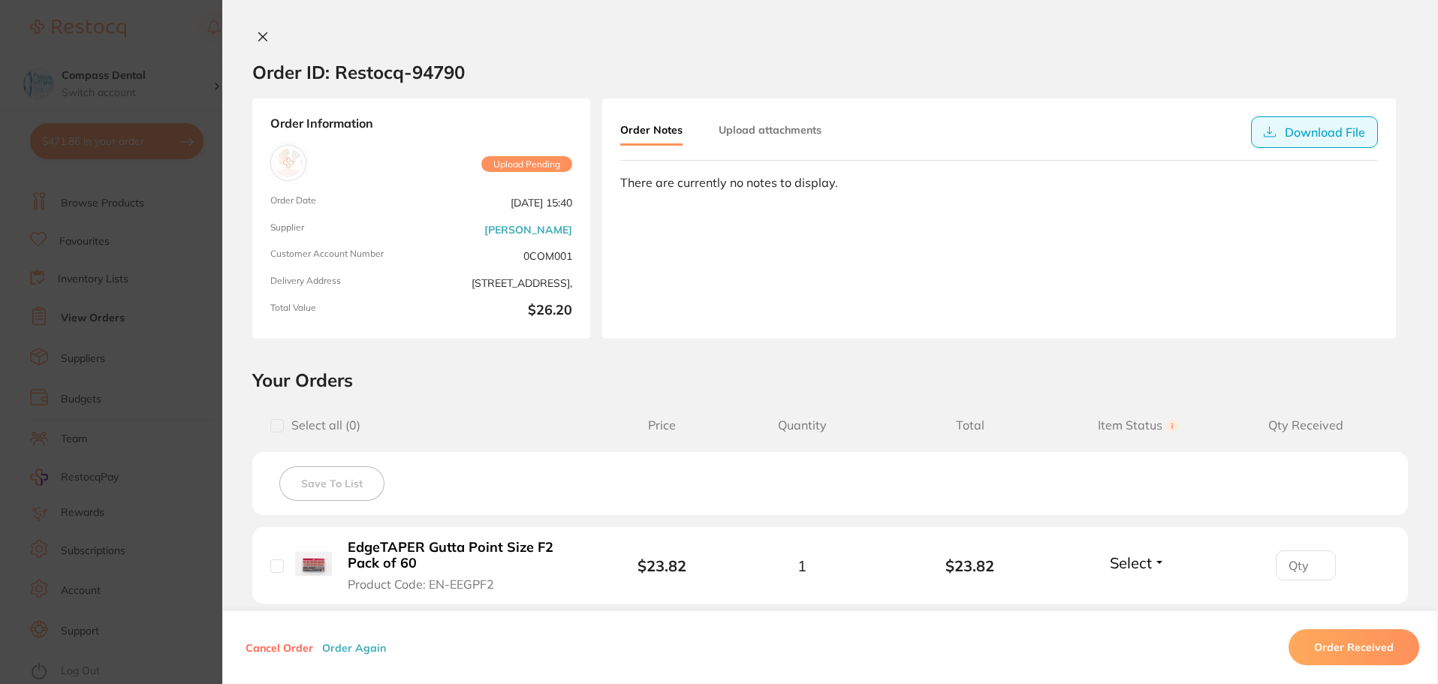
click at [1320, 131] on button "Download File" at bounding box center [1314, 132] width 127 height 32
click at [259, 38] on icon at bounding box center [263, 37] width 8 height 8
